Goal: Information Seeking & Learning: Learn about a topic

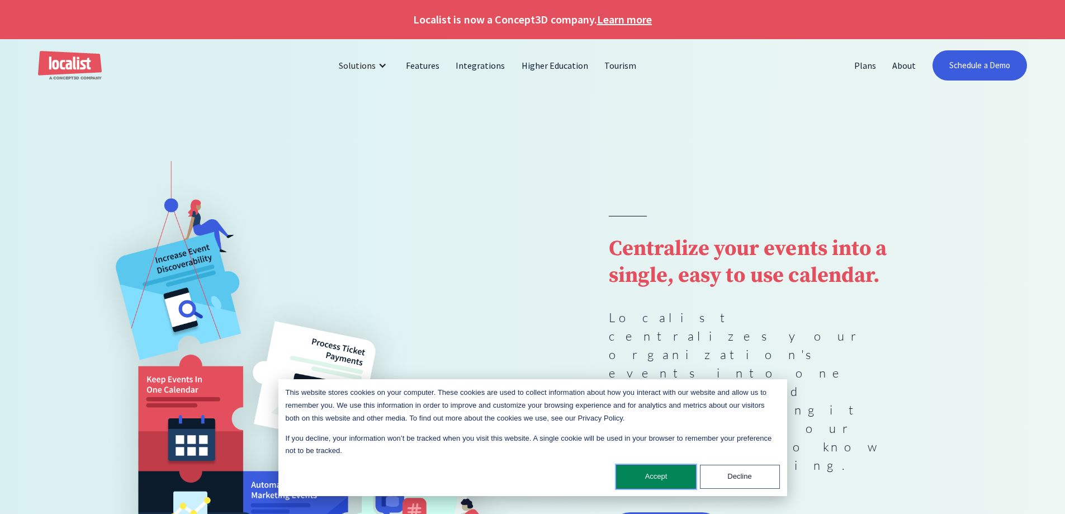
click at [654, 473] on button "Accept" at bounding box center [656, 477] width 80 height 24
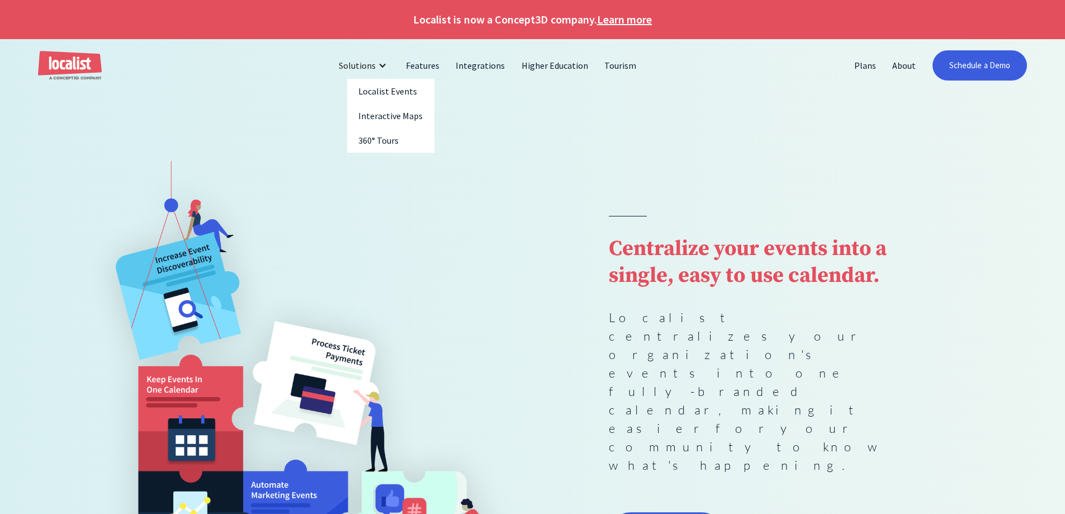
click at [387, 65] on div at bounding box center [382, 65] width 9 height 9
click at [386, 65] on div at bounding box center [382, 65] width 9 height 9
click at [423, 65] on link "Features" at bounding box center [423, 65] width 50 height 27
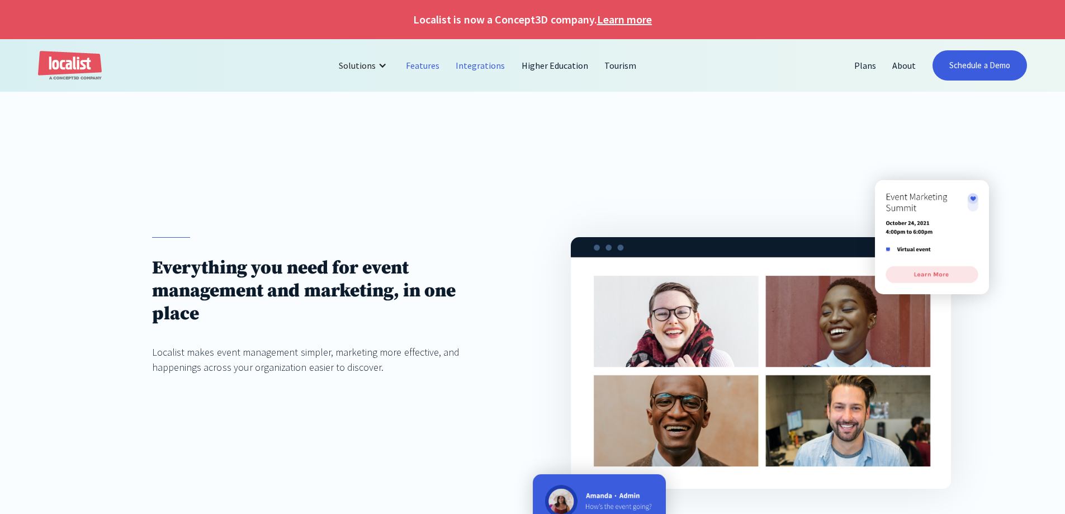
click at [490, 64] on link "Integrations" at bounding box center [480, 65] width 65 height 27
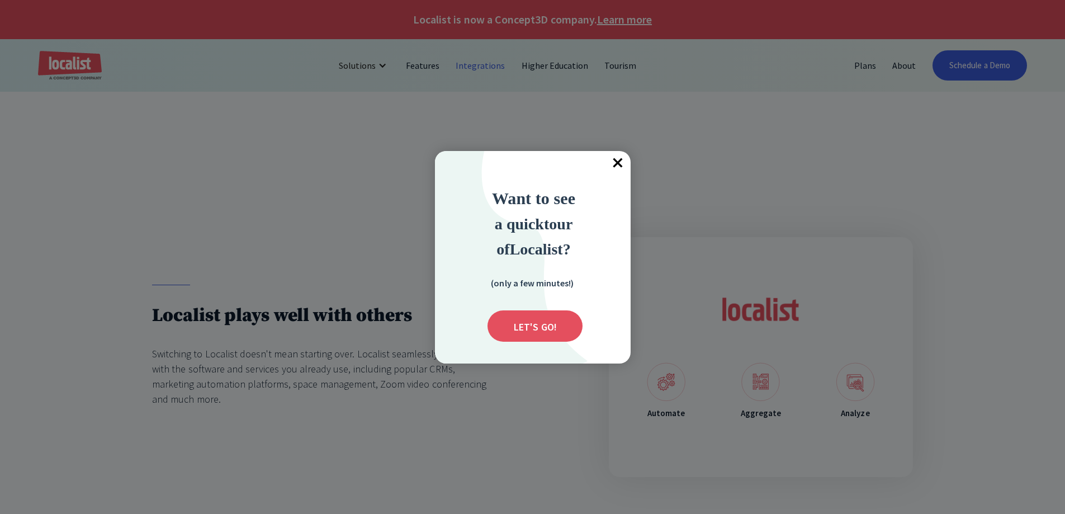
click at [618, 159] on span "×" at bounding box center [618, 163] width 25 height 25
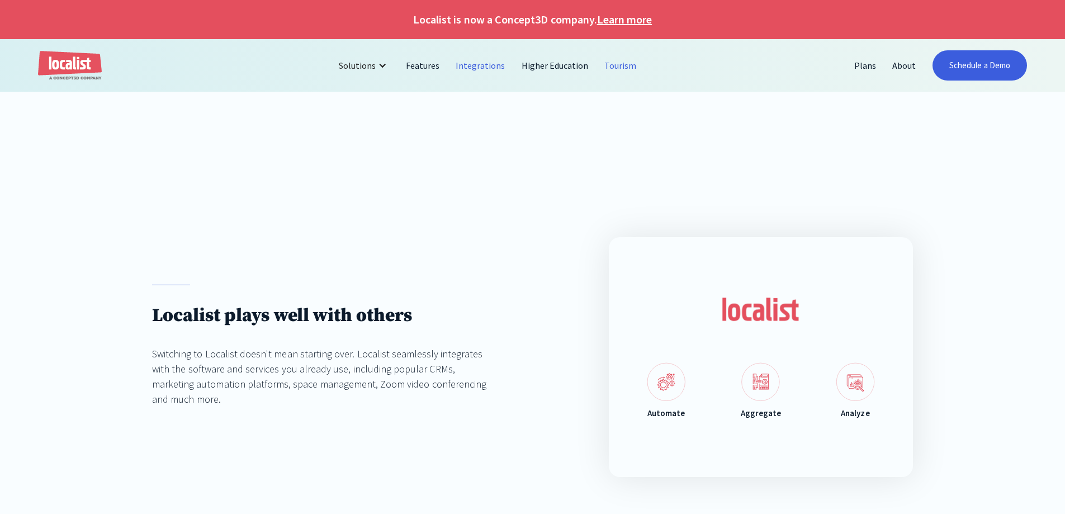
click at [614, 64] on link "Tourism" at bounding box center [621, 65] width 48 height 27
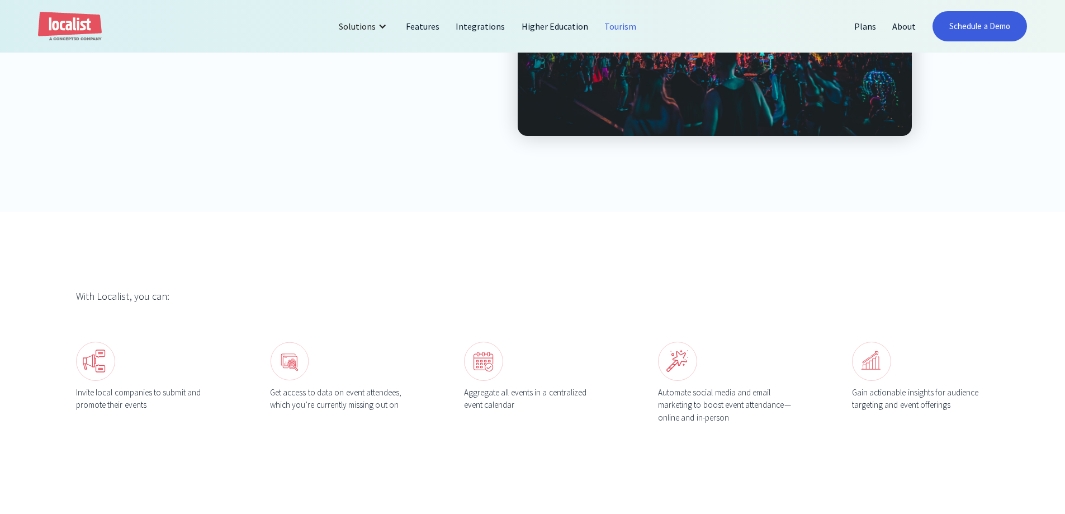
scroll to position [391, 0]
